Goal: Transaction & Acquisition: Purchase product/service

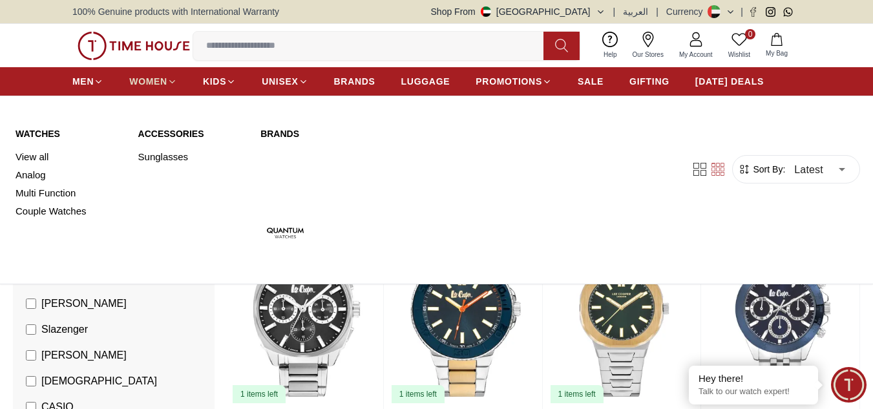
click at [165, 78] on span "WOMEN" at bounding box center [148, 81] width 38 height 13
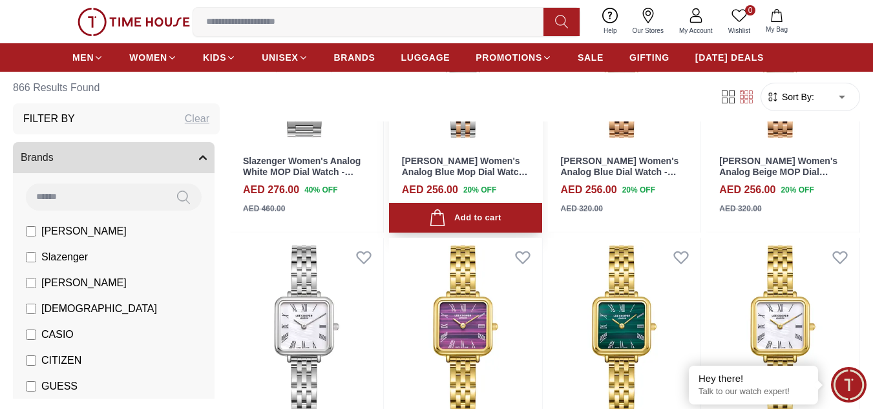
scroll to position [1163, 0]
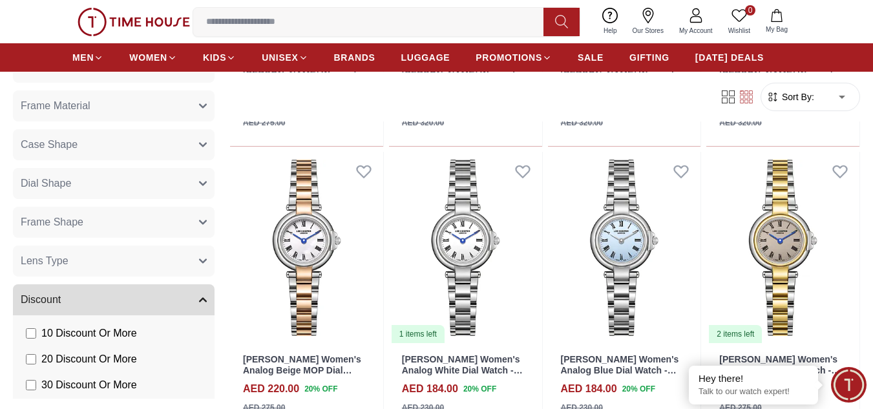
scroll to position [1324, 0]
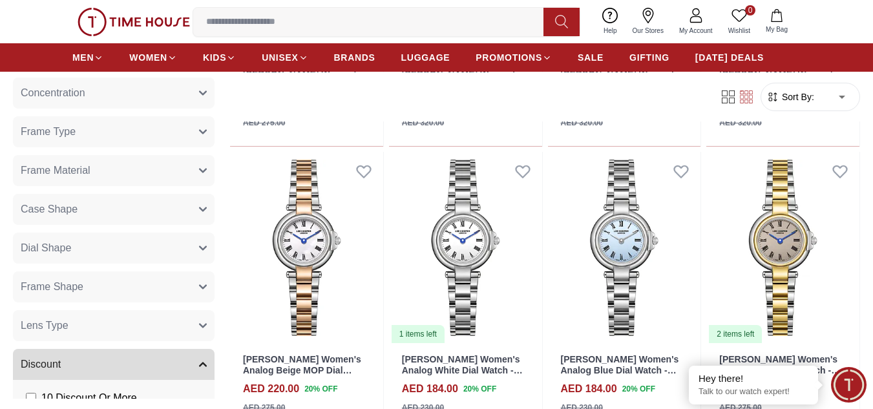
click at [123, 214] on button "Case Shape" at bounding box center [114, 209] width 202 height 31
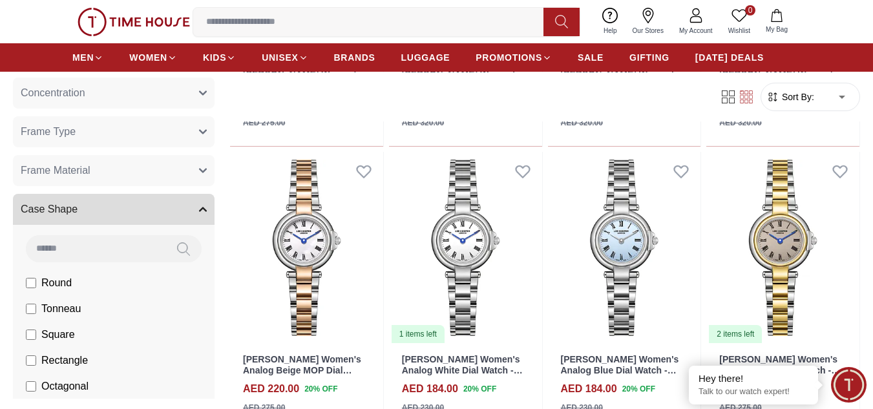
click at [123, 214] on button "Case Shape" at bounding box center [114, 209] width 202 height 31
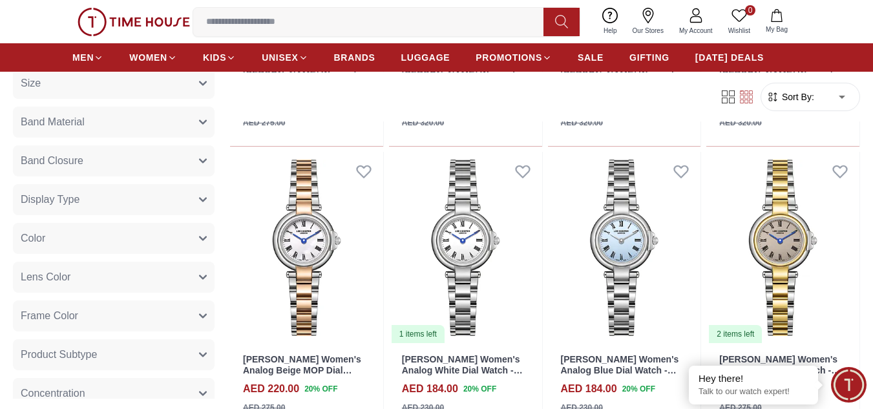
scroll to position [1001, 0]
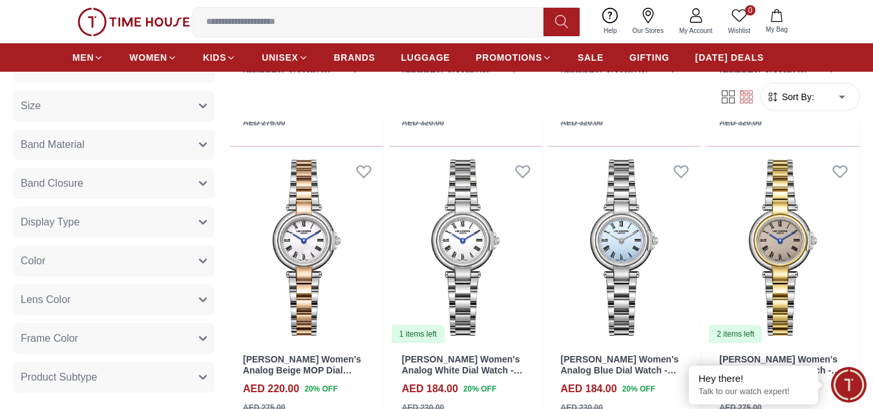
click at [107, 224] on button "Display Type" at bounding box center [114, 222] width 202 height 31
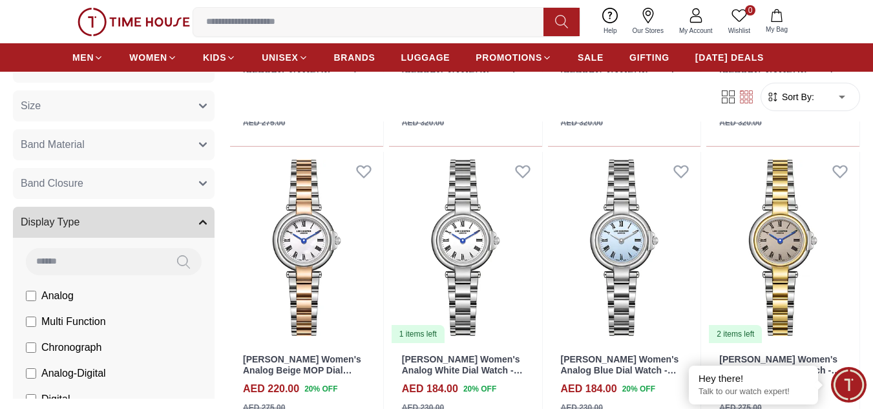
click at [106, 224] on button "Display Type" at bounding box center [114, 222] width 202 height 31
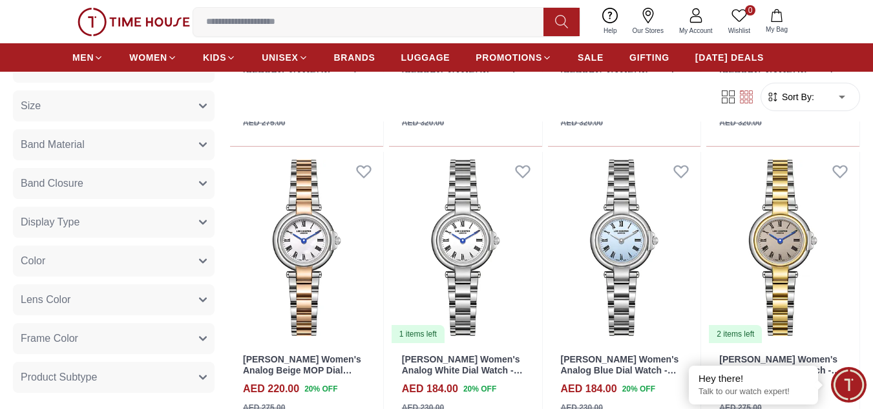
scroll to position [937, 0]
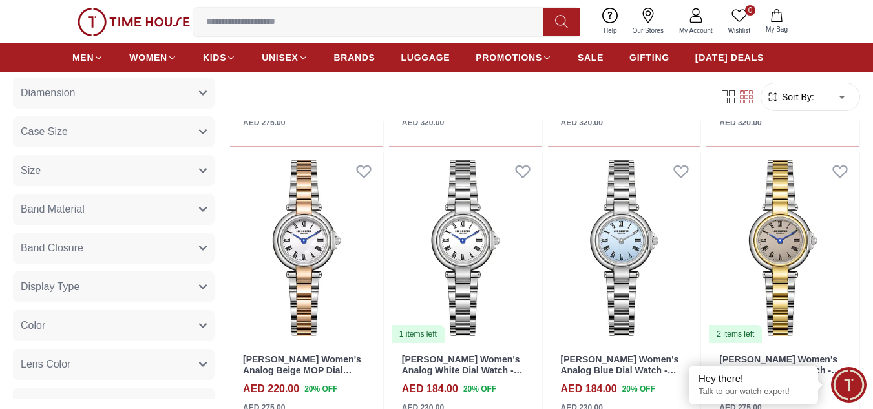
click at [114, 209] on button "Band Material" at bounding box center [114, 209] width 202 height 31
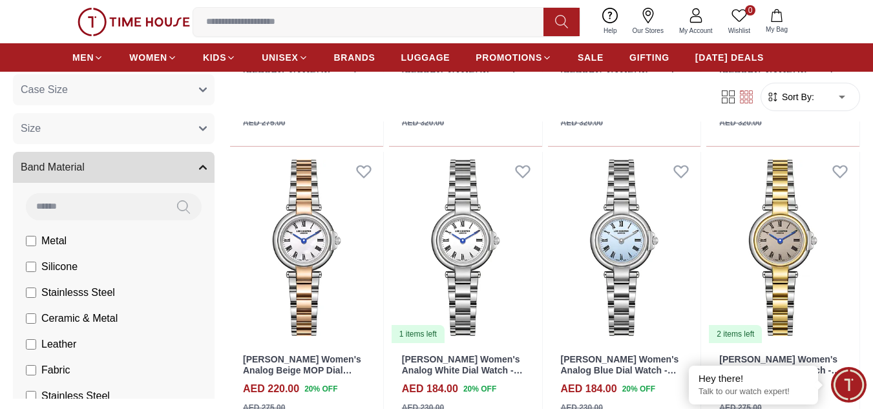
scroll to position [1001, 0]
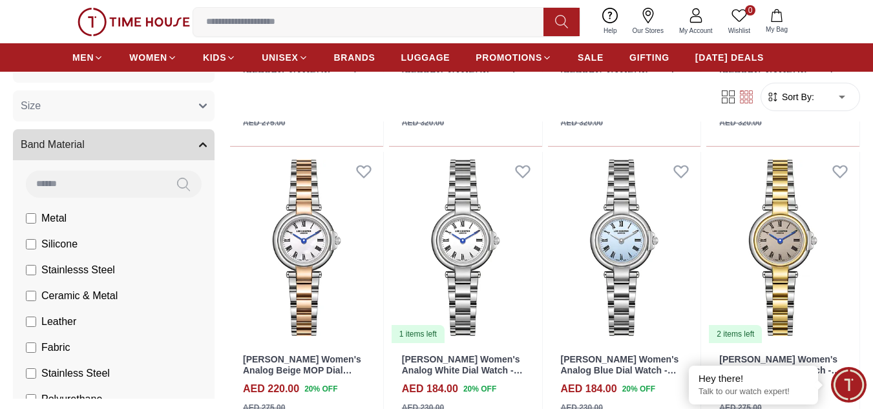
click at [55, 322] on span "Leather" at bounding box center [58, 322] width 35 height 16
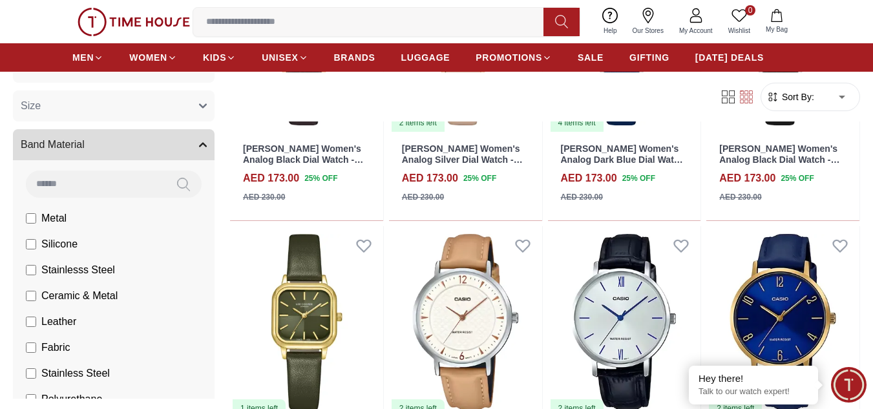
scroll to position [1486, 0]
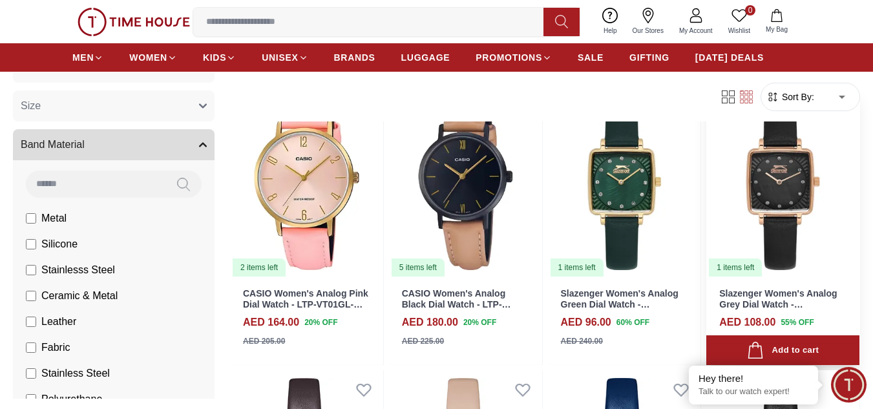
scroll to position [129, 0]
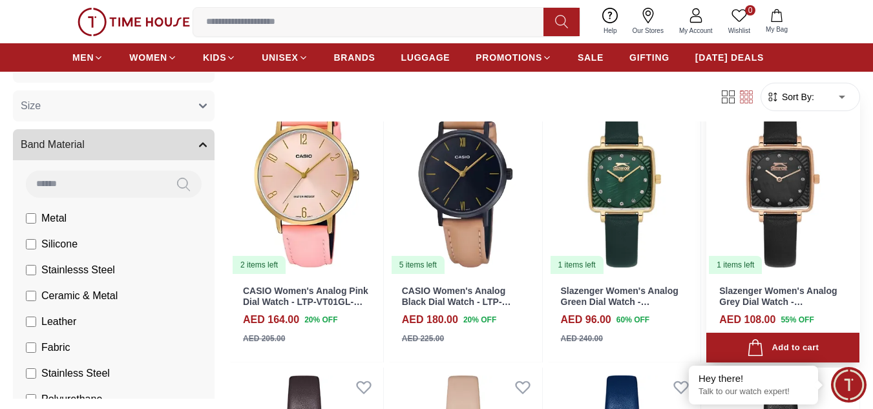
click at [740, 224] on img at bounding box center [782, 179] width 153 height 193
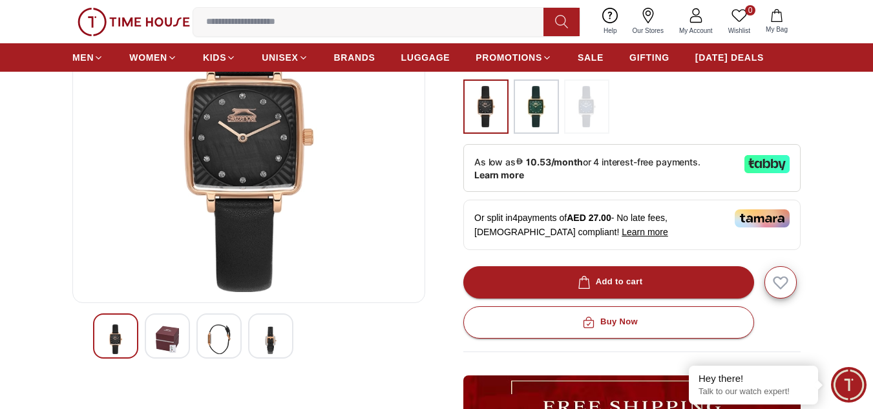
scroll to position [194, 0]
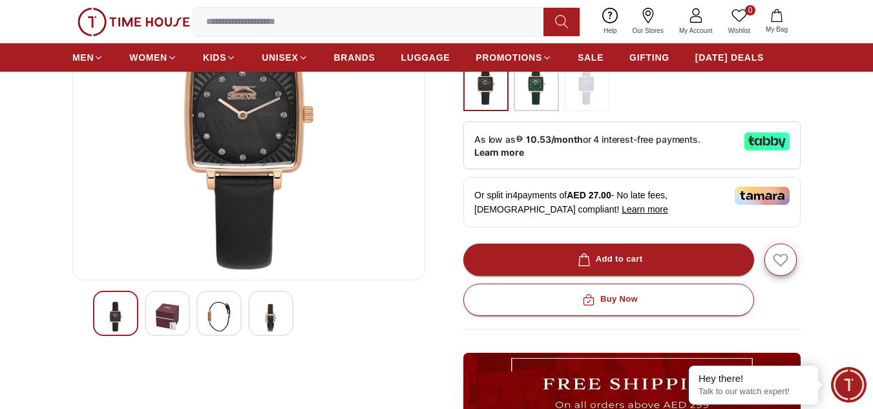
click at [172, 302] on img at bounding box center [167, 317] width 23 height 30
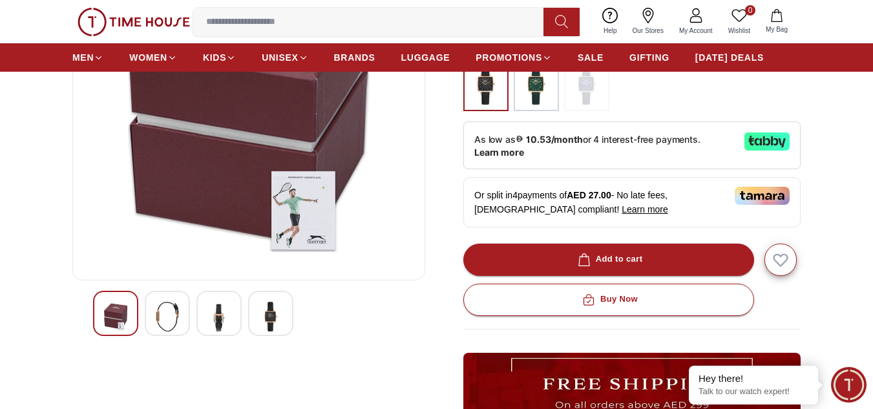
click at [210, 308] on img at bounding box center [218, 317] width 23 height 30
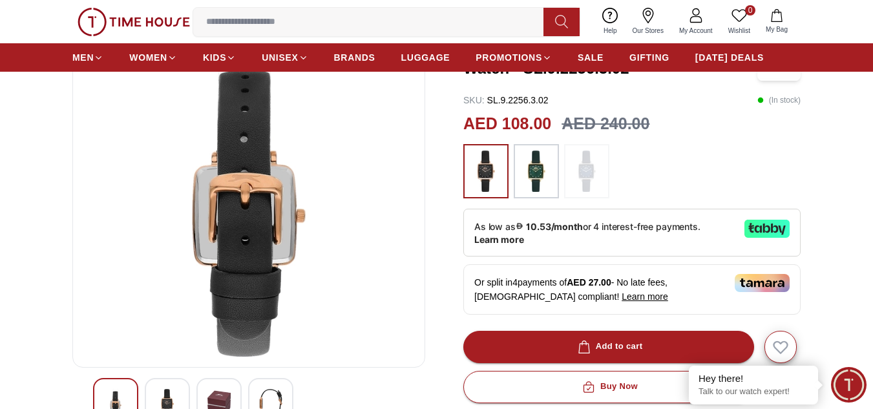
scroll to position [129, 0]
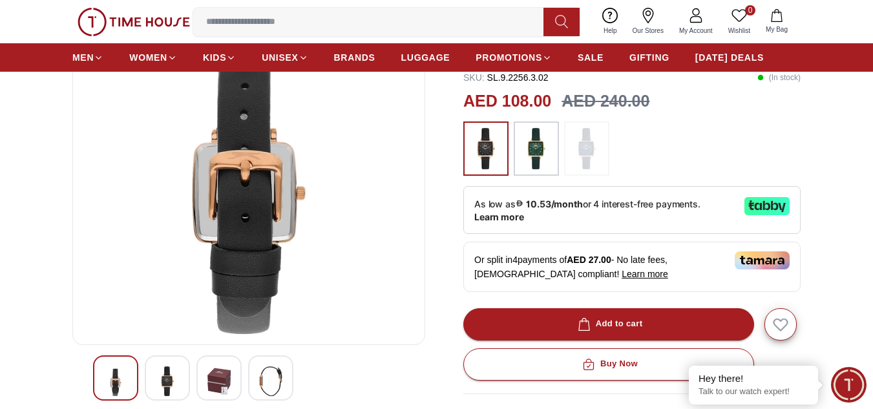
click at [276, 366] on div at bounding box center [270, 377] width 45 height 45
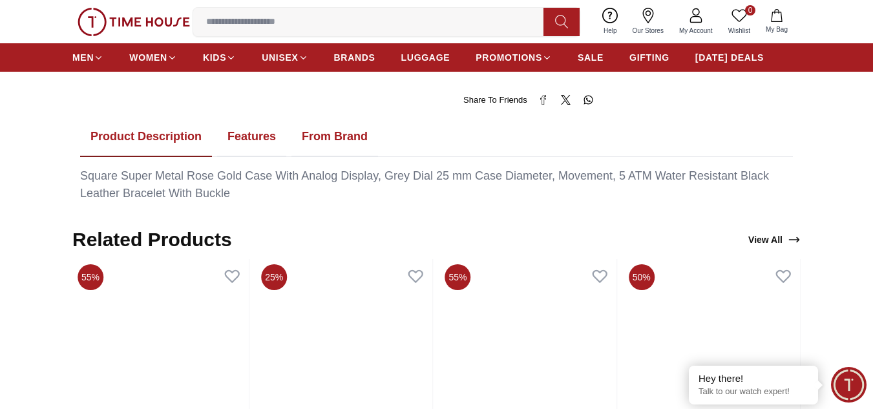
scroll to position [840, 0]
